Goal: Participate in discussion: Engage in conversation with other users on a specific topic

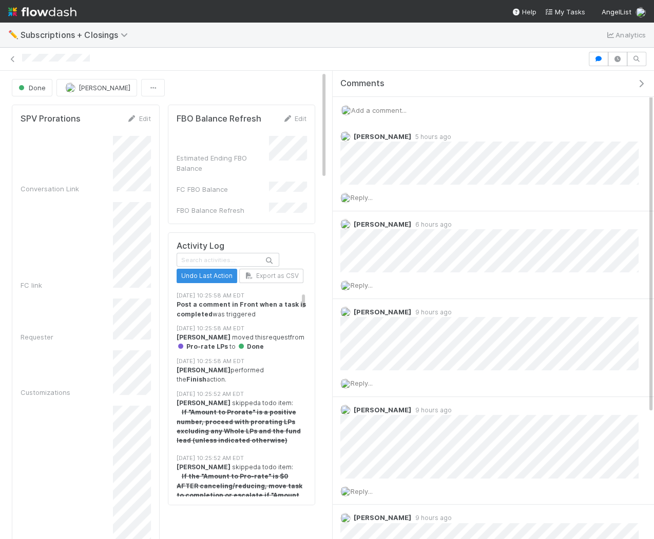
click at [396, 111] on span "Add a comment..." at bounding box center [378, 110] width 55 height 8
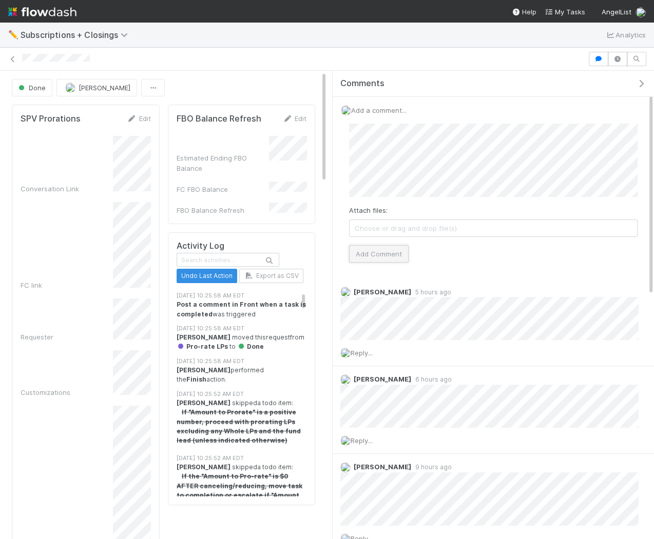
click at [377, 252] on button "Add Comment" at bounding box center [379, 253] width 60 height 17
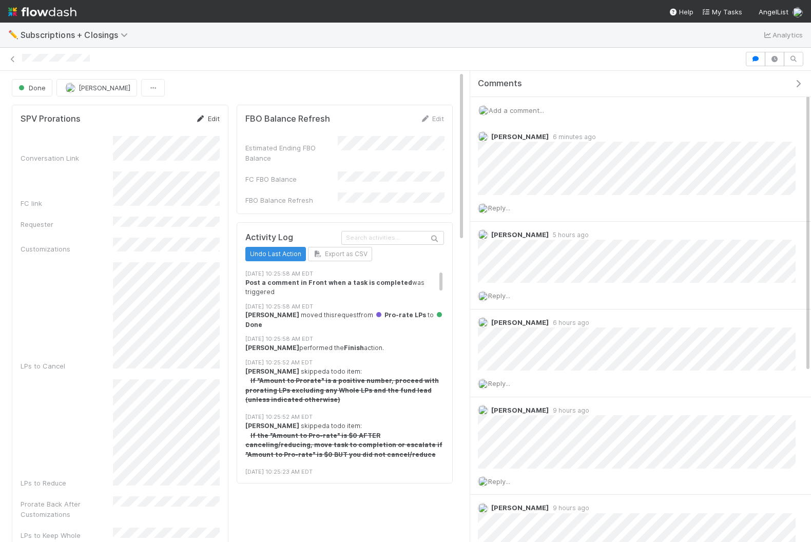
click at [216, 114] on link "Edit" at bounding box center [207, 118] width 24 height 8
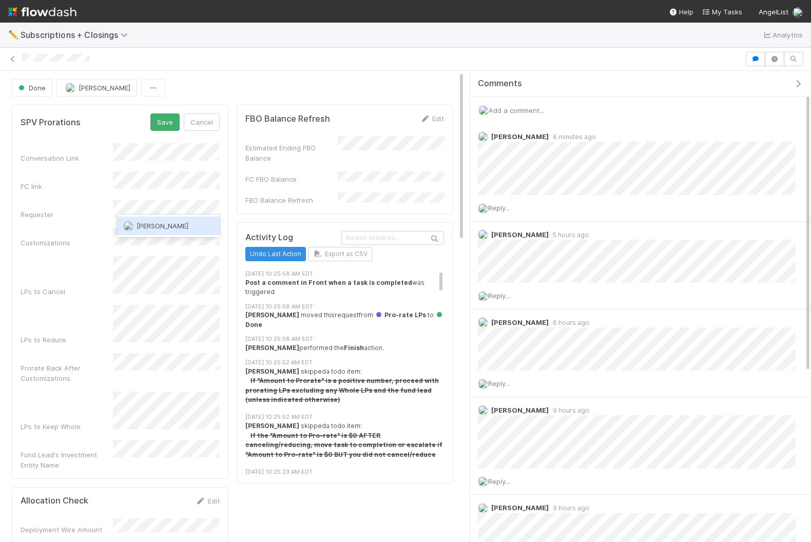
click at [173, 230] on div "[PERSON_NAME]" at bounding box center [168, 226] width 103 height 18
click at [171, 121] on button "Save" at bounding box center [164, 121] width 29 height 17
